Goal: Task Accomplishment & Management: Manage account settings

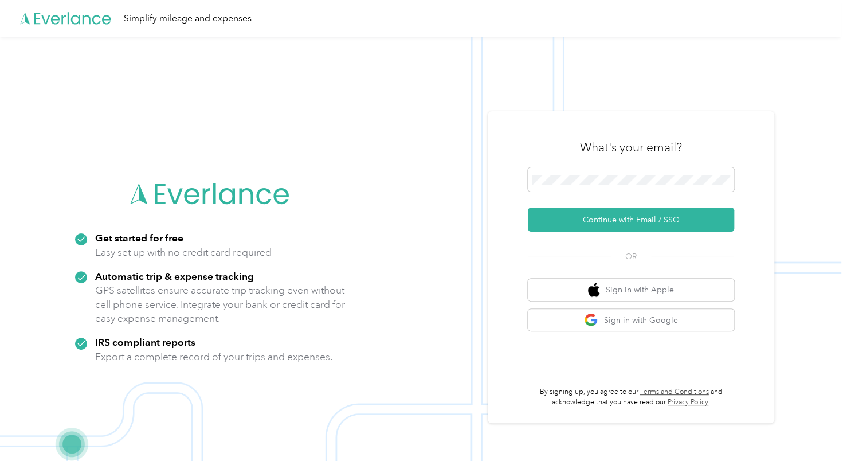
click at [586, 243] on div "What's your email? Continue with Email / SSO OR Sign in with Apple Sign in with…" at bounding box center [631, 267] width 206 height 280
click at [586, 236] on div "What's your email? Continue with Email / SSO OR Sign in with Apple Sign in with…" at bounding box center [631, 267] width 206 height 280
click at [594, 219] on button "Continue with Email / SSO" at bounding box center [631, 220] width 206 height 24
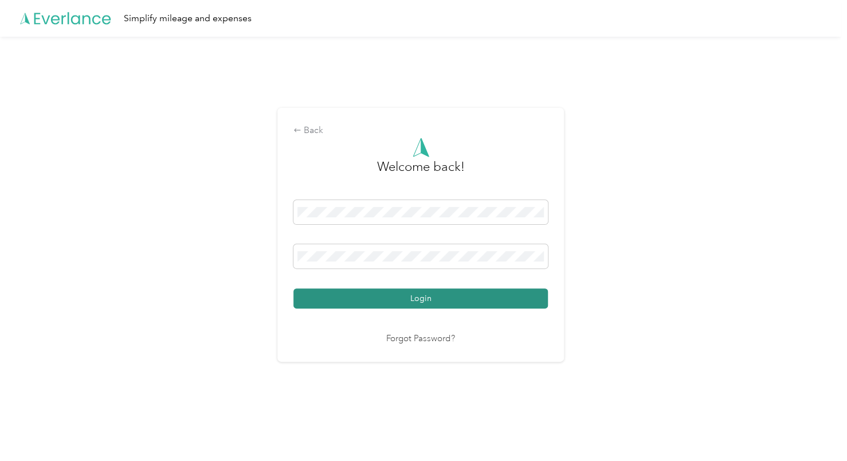
click at [457, 303] on button "Login" at bounding box center [421, 298] width 255 height 20
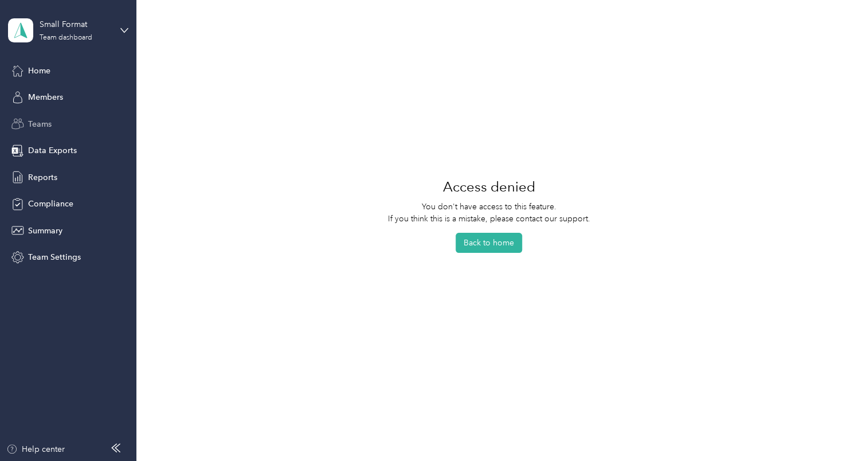
click at [36, 122] on span "Teams" at bounding box center [40, 124] width 24 height 12
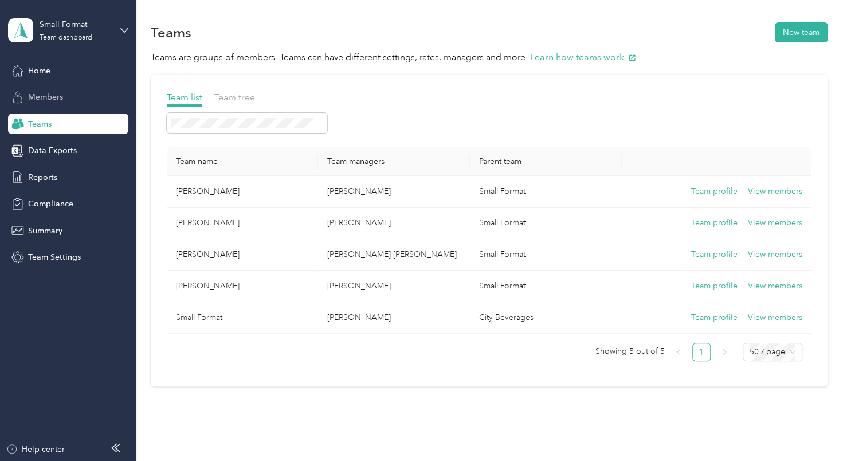
click at [42, 102] on span "Members" at bounding box center [45, 97] width 35 height 12
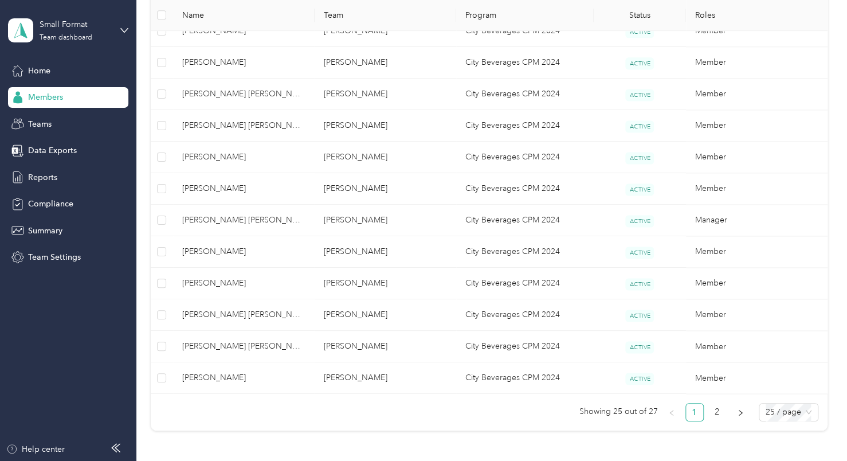
scroll to position [747, 0]
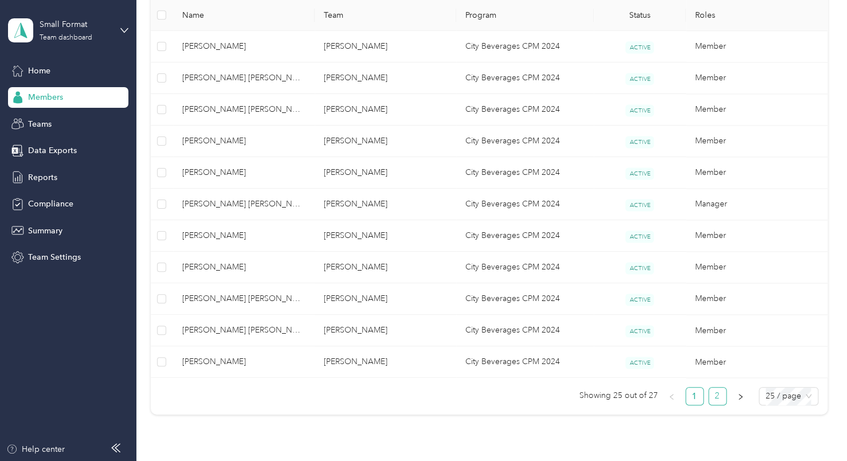
click at [718, 388] on link "2" at bounding box center [717, 396] width 17 height 17
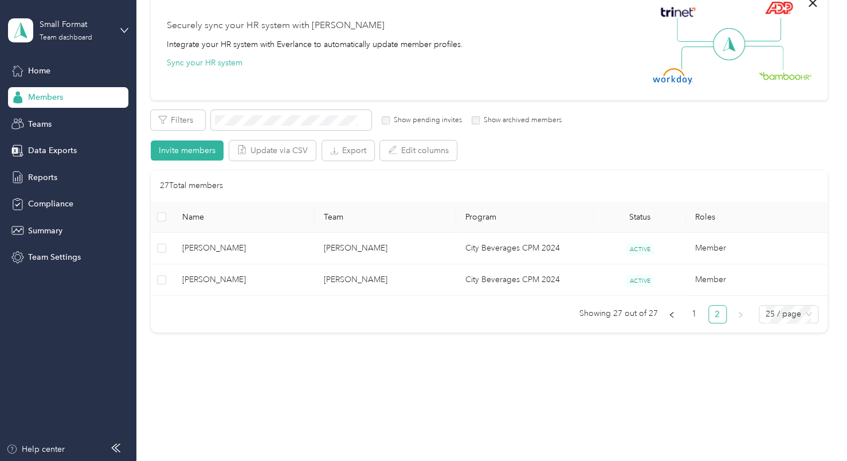
scroll to position [103, 0]
click at [693, 315] on link "1" at bounding box center [694, 314] width 17 height 17
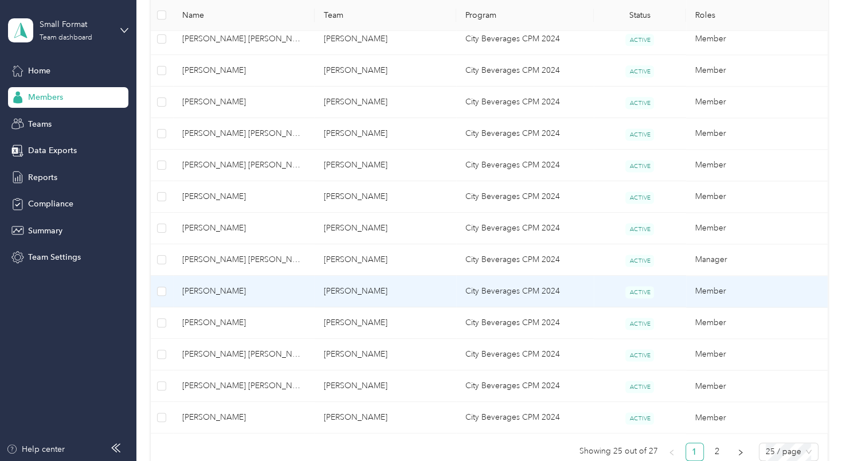
scroll to position [699, 0]
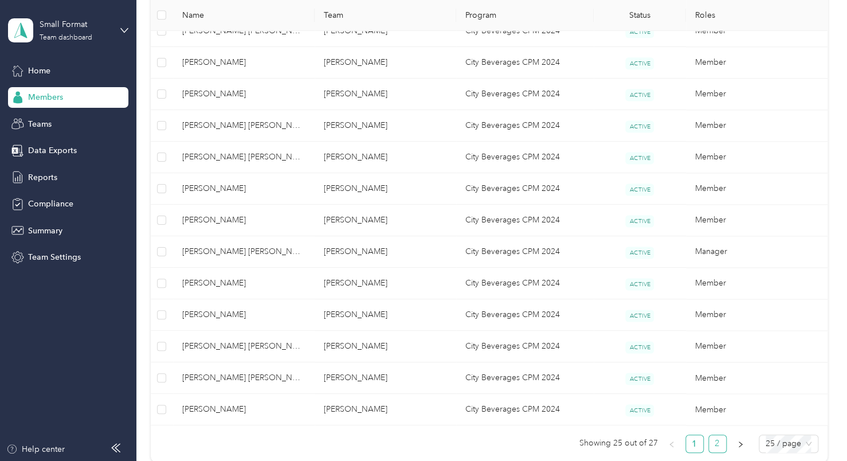
click at [718, 441] on link "2" at bounding box center [717, 443] width 17 height 17
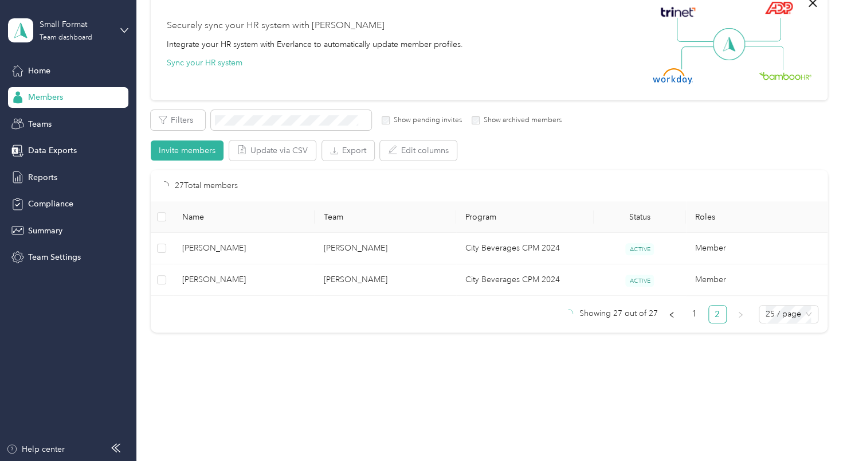
scroll to position [103, 0]
click at [676, 310] on button "button" at bounding box center [672, 315] width 18 height 18
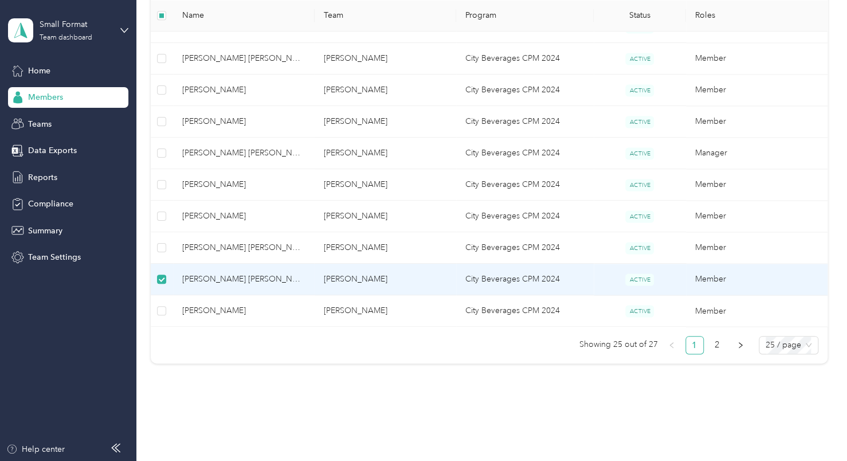
scroll to position [738, 0]
